Goal: Use online tool/utility: Utilize a website feature to perform a specific function

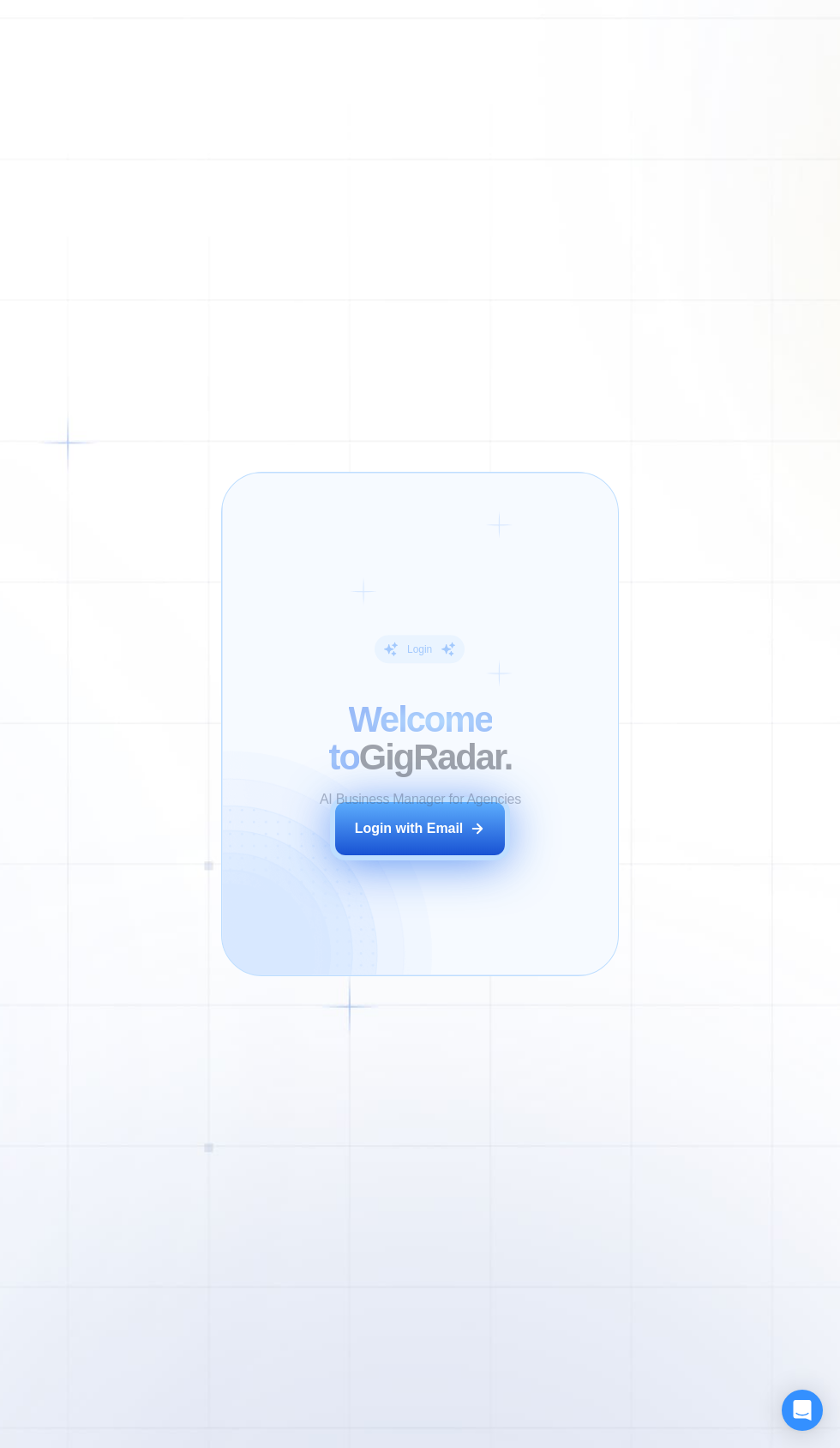
click at [425, 851] on button "Login with Email" at bounding box center [420, 828] width 170 height 53
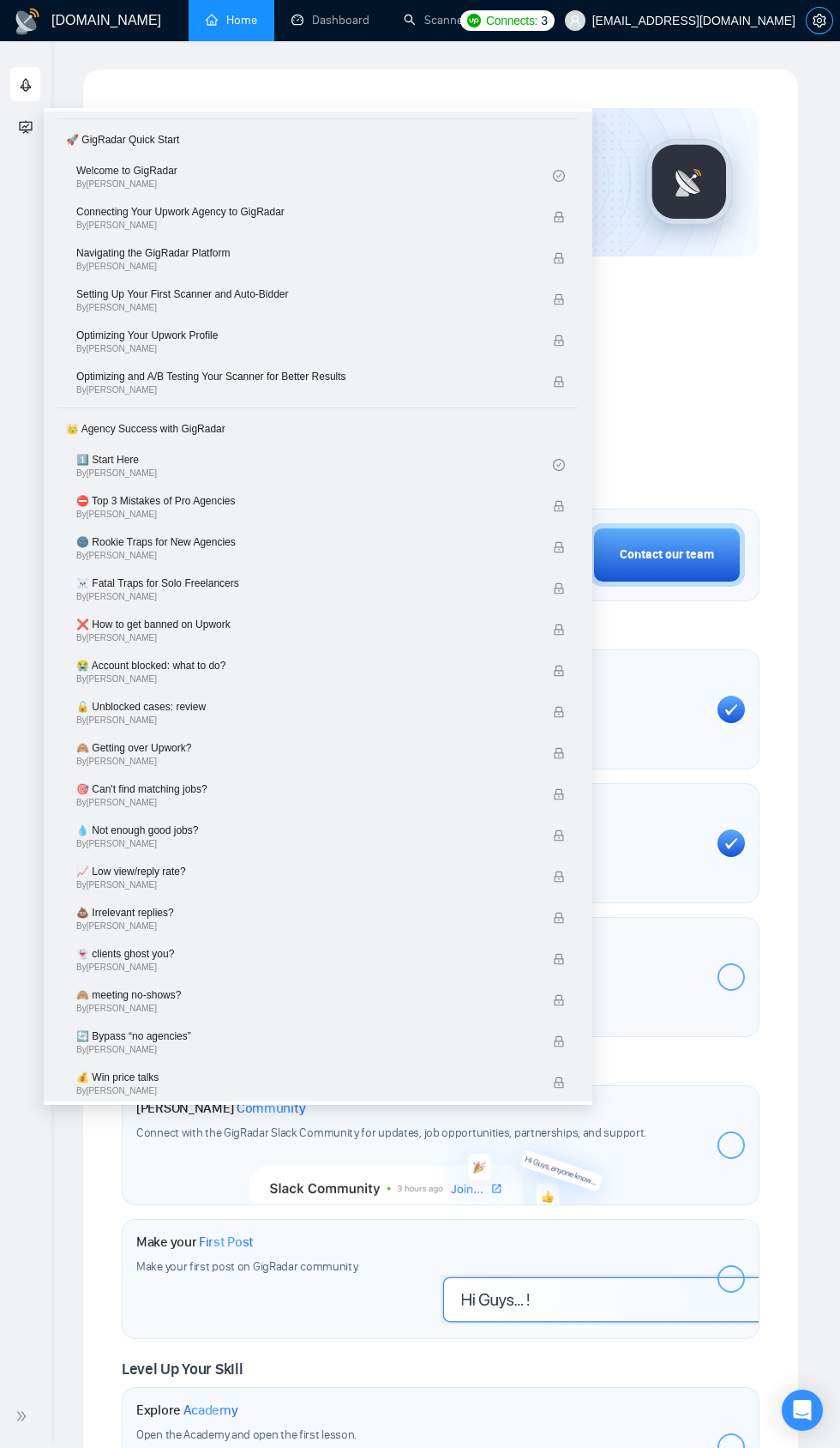
click at [820, 19] on icon "setting" at bounding box center [819, 20] width 14 height 14
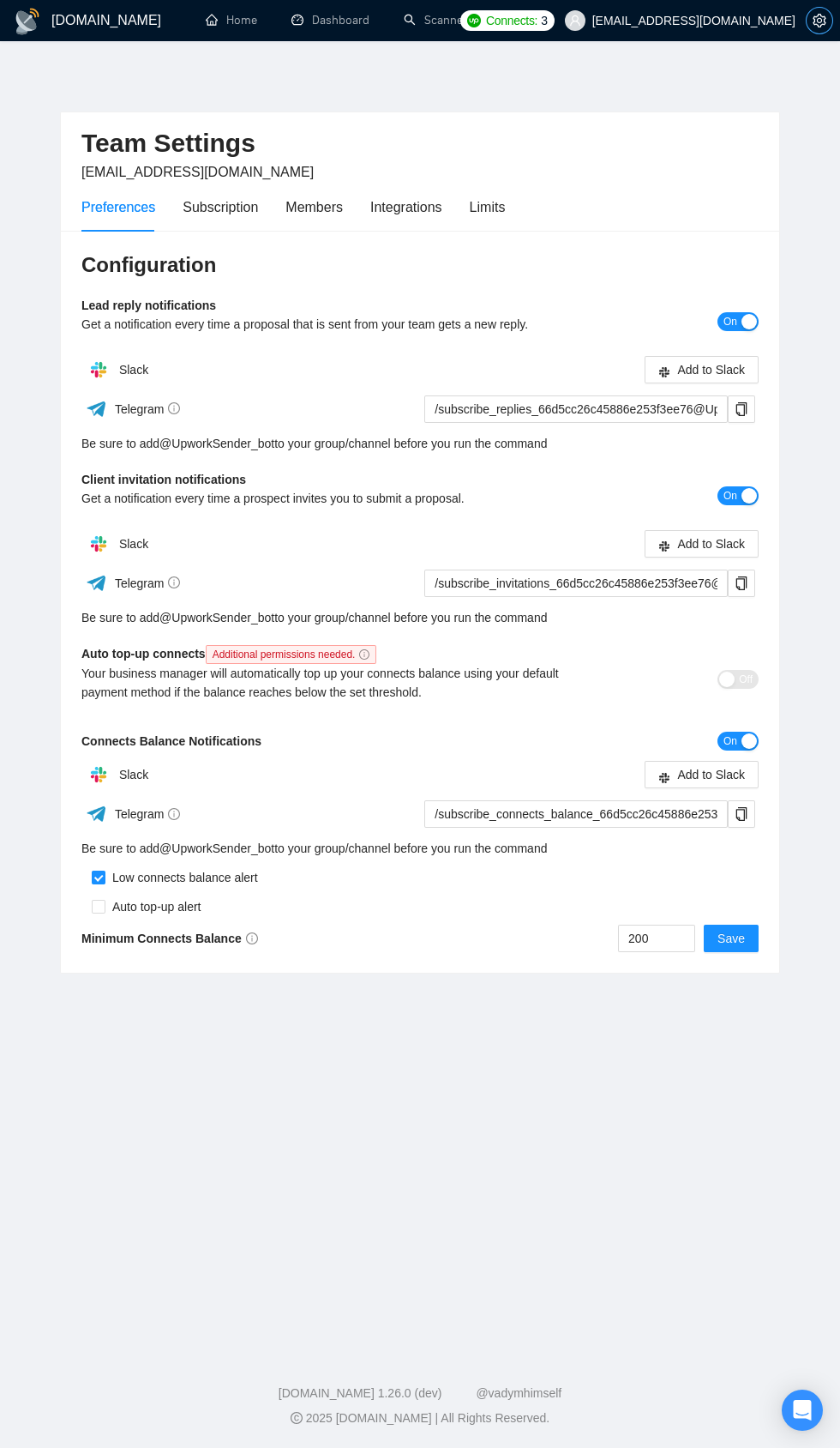
click at [820, 19] on icon "setting" at bounding box center [819, 20] width 14 height 14
click at [750, 20] on span "[EMAIL_ADDRESS][DOMAIN_NAME]" at bounding box center [693, 20] width 203 height 0
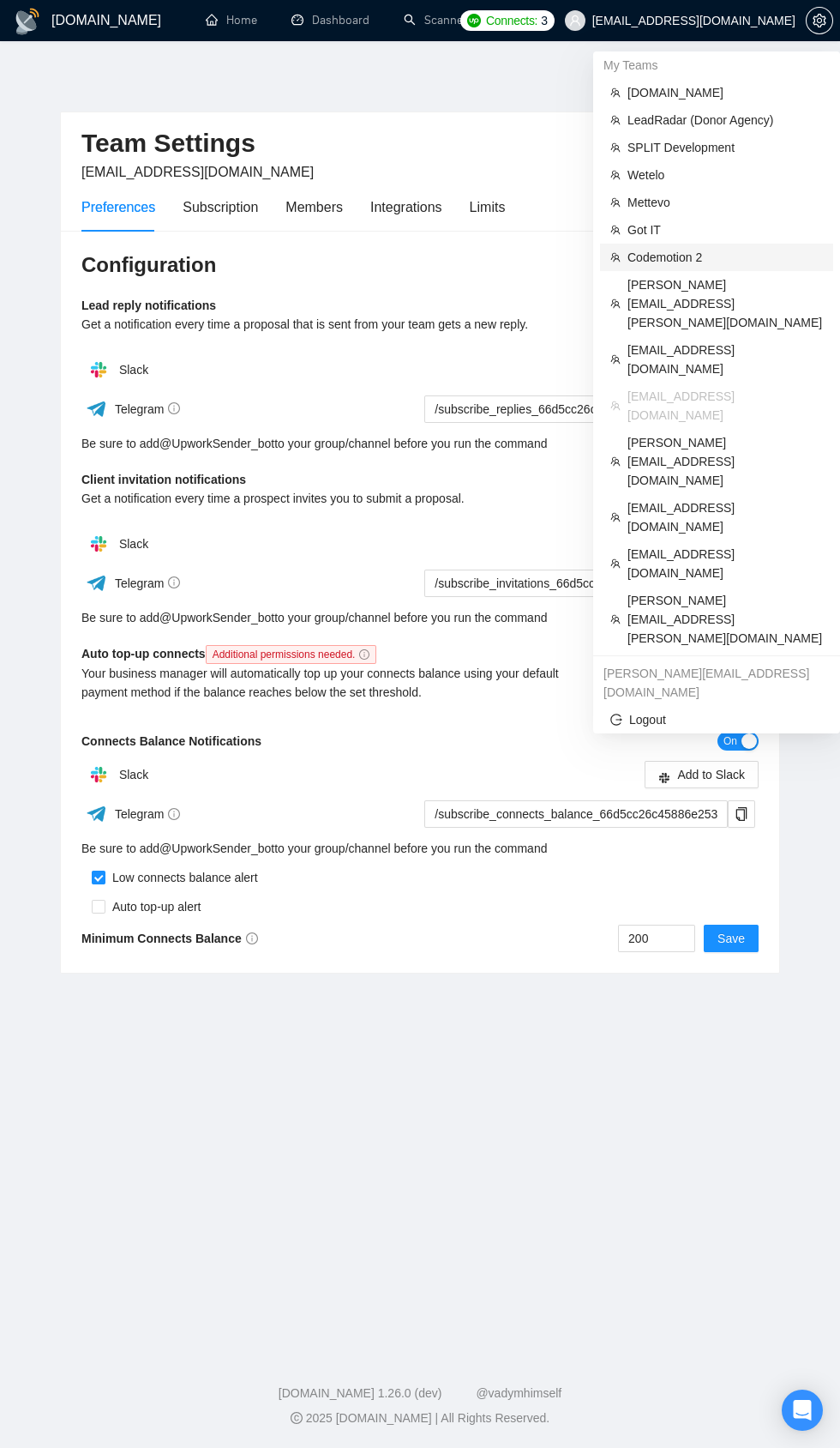
click at [682, 248] on span "Codemotion 2" at bounding box center [725, 257] width 196 height 19
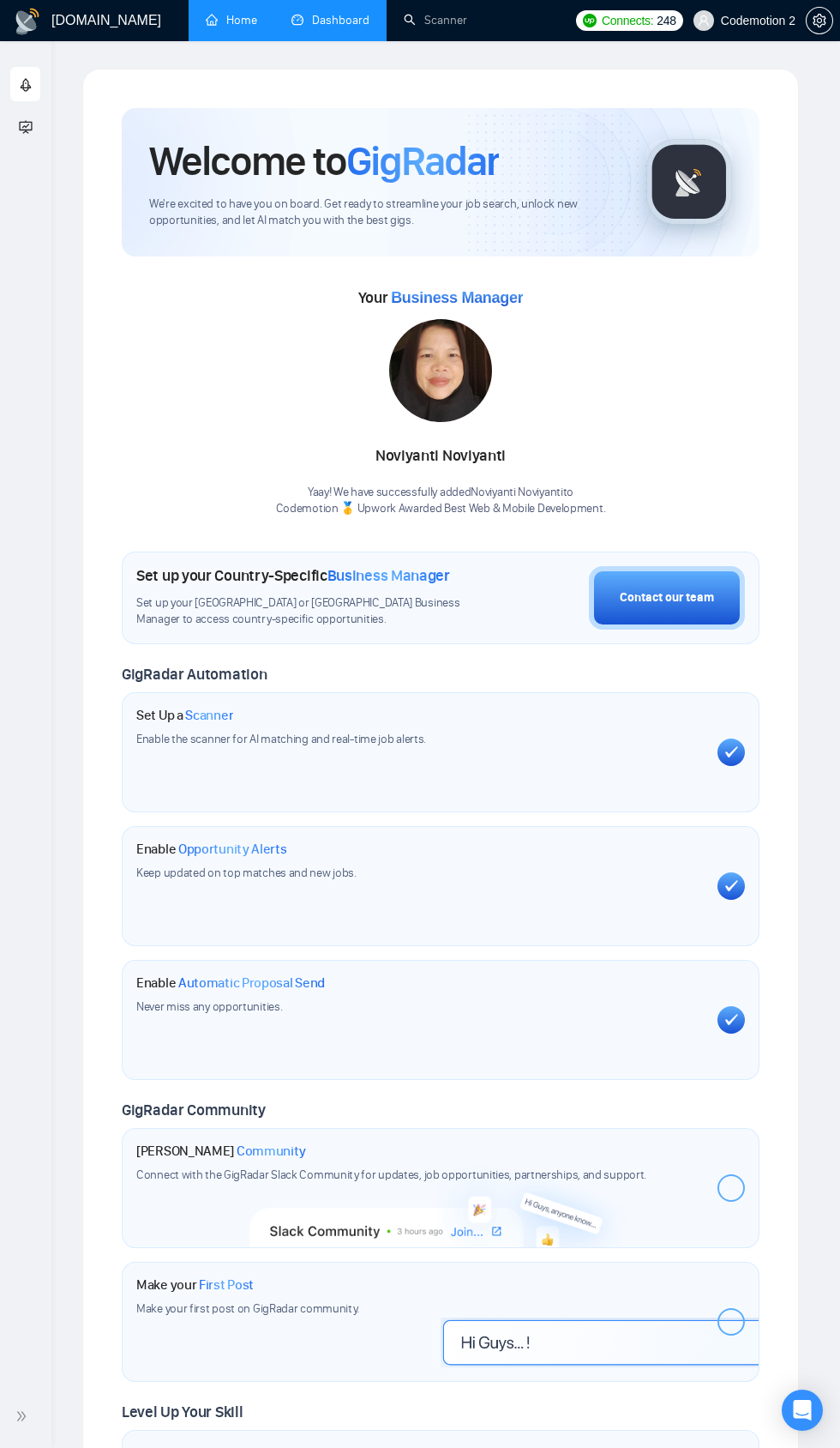
click at [353, 22] on link "Dashboard" at bounding box center [330, 20] width 78 height 15
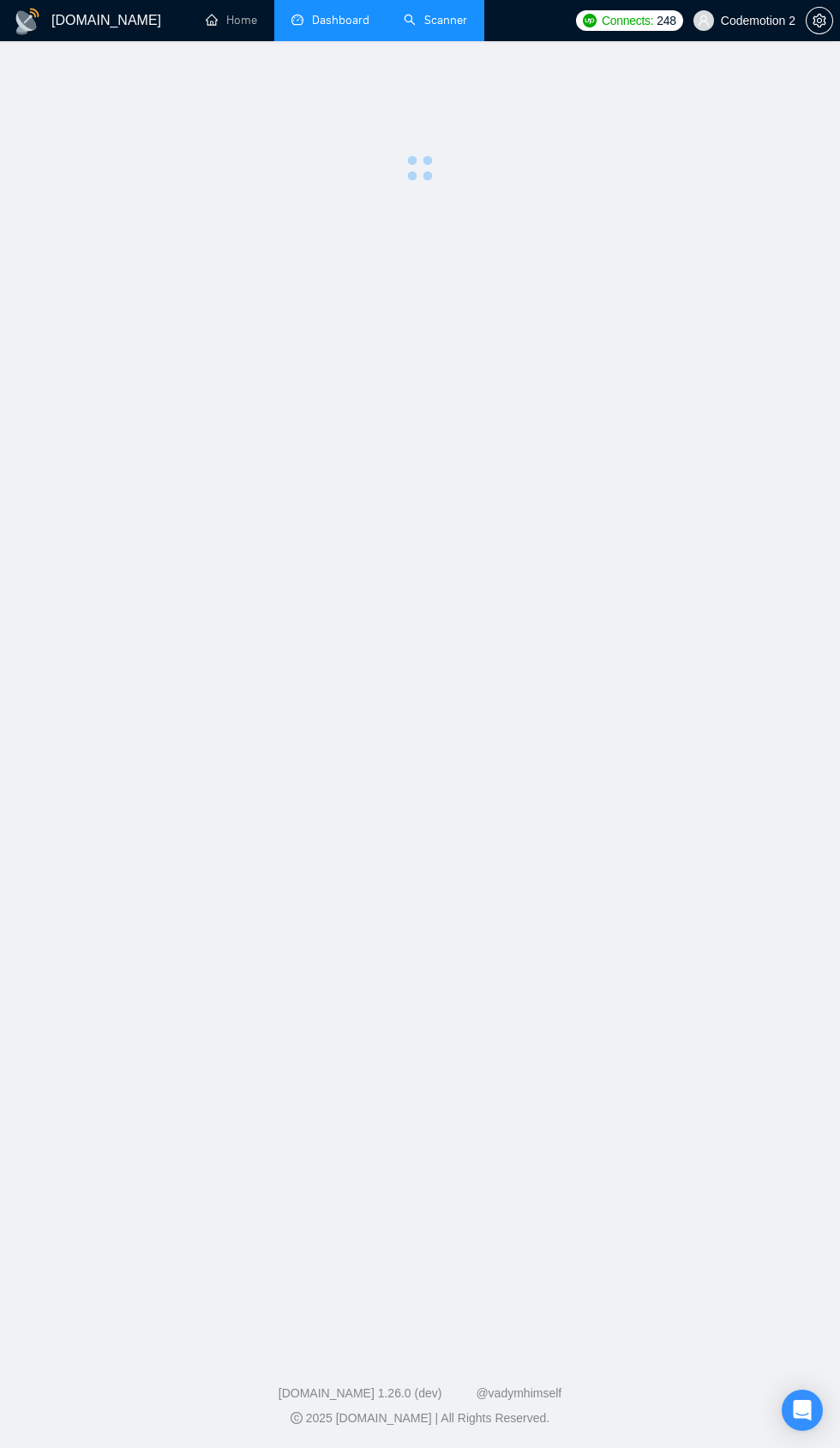
click at [446, 28] on link "Scanner" at bounding box center [435, 20] width 63 height 15
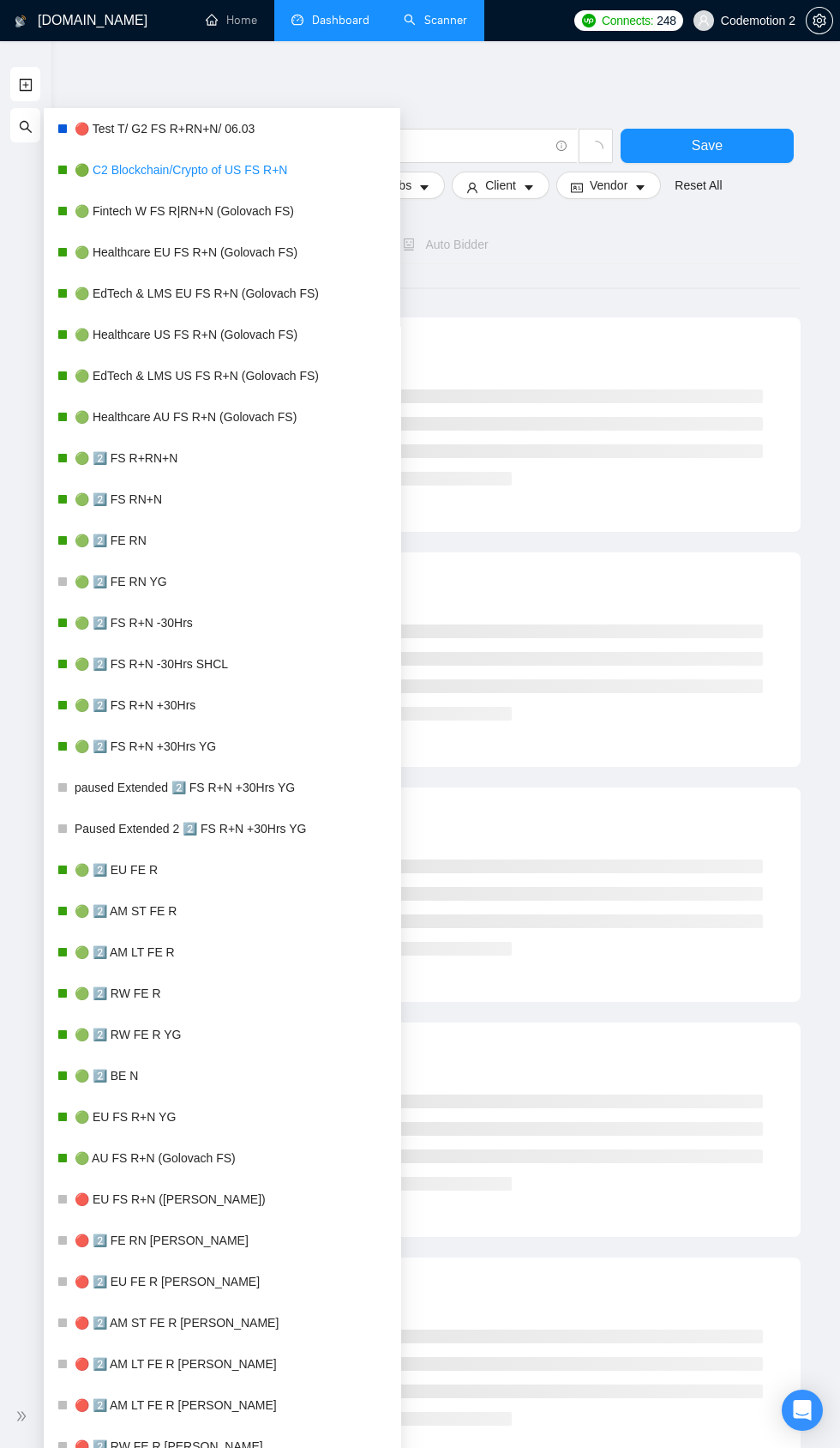
click at [230, 169] on link "🟢 C2 Blockchain/Crypto of US FS R+N" at bounding box center [230, 169] width 312 height 34
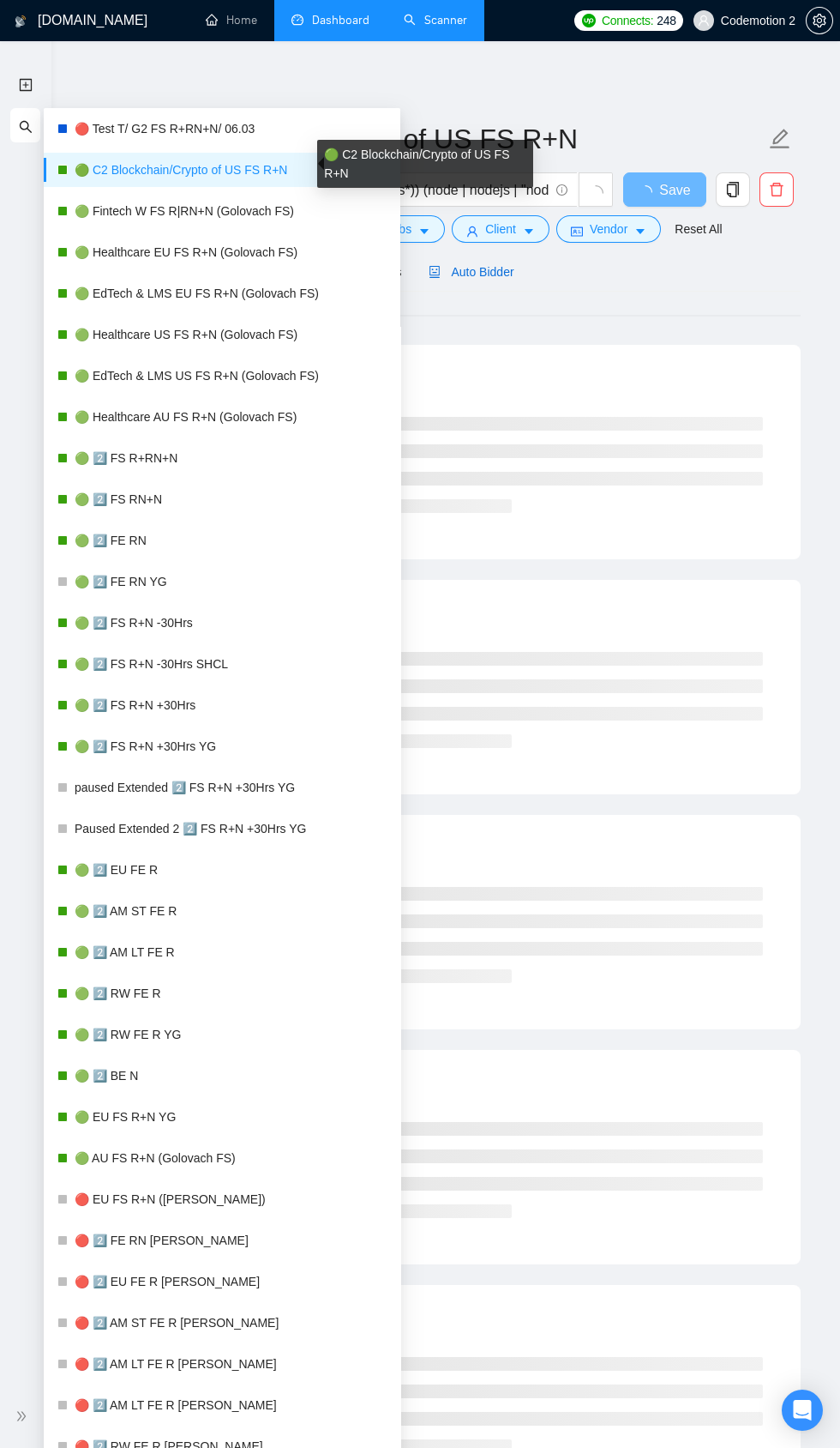
click at [482, 280] on div "Auto Bidder" at bounding box center [471, 272] width 84 height 19
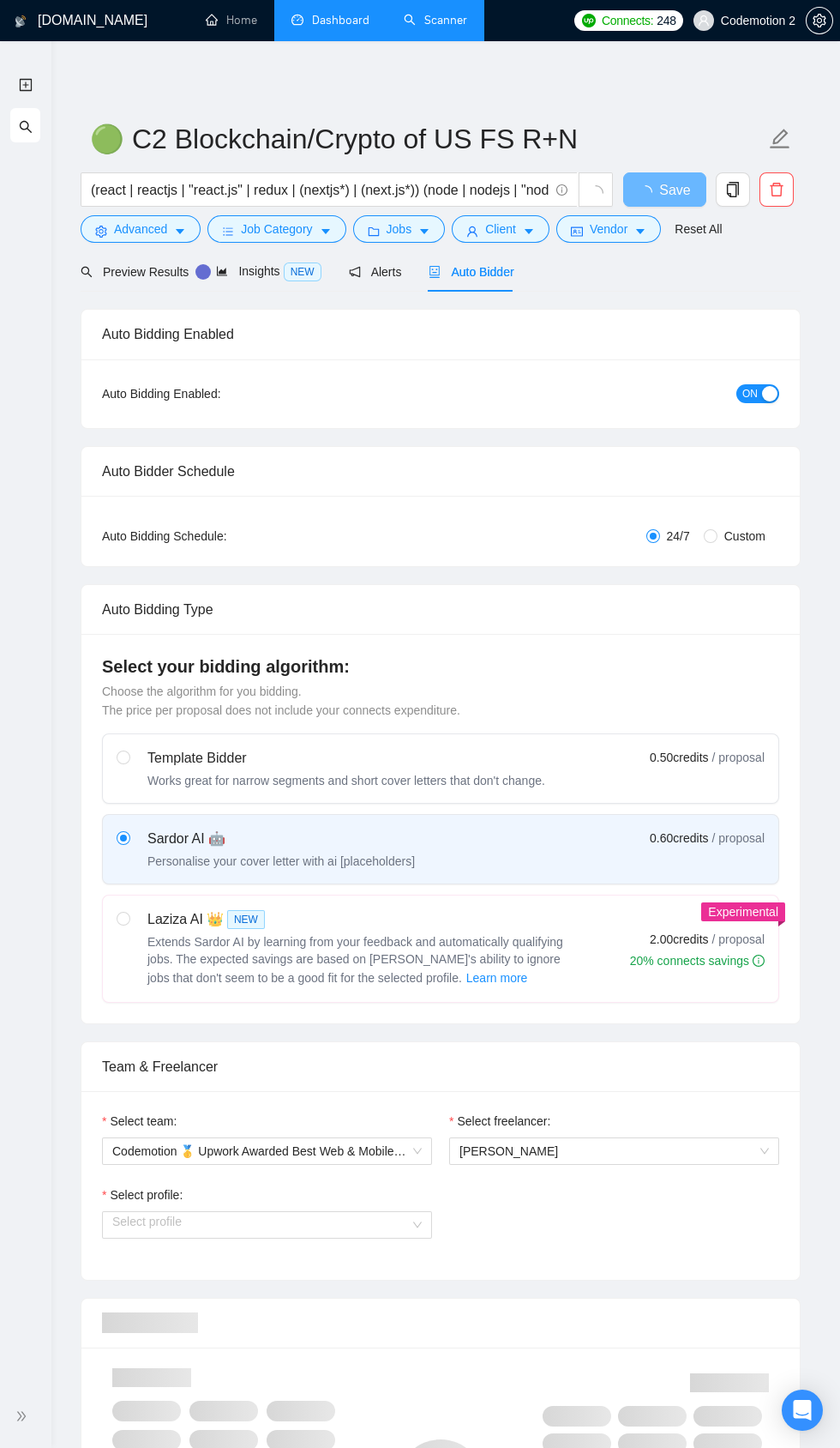
click at [476, 265] on span "Auto Bidder" at bounding box center [471, 272] width 84 height 14
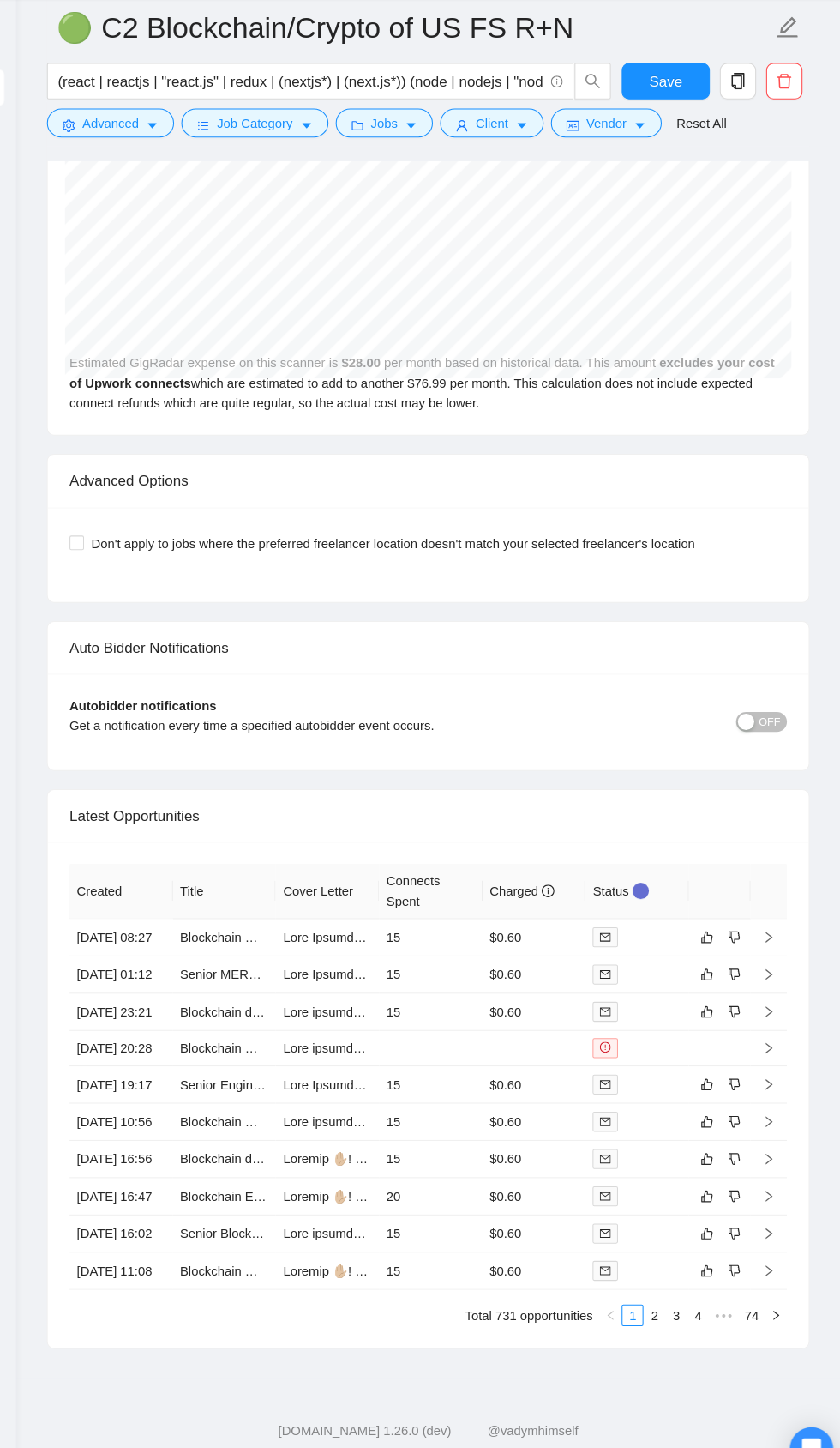
scroll to position [3899, 0]
